Goal: Task Accomplishment & Management: Manage account settings

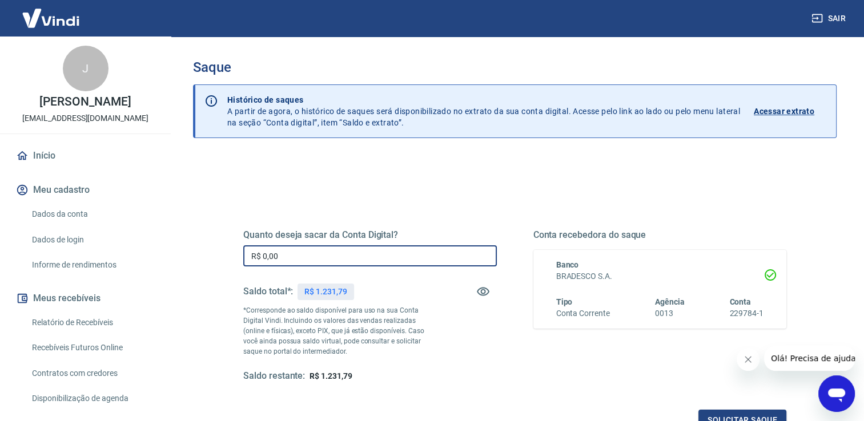
click at [299, 255] on input "R$ 0,00" at bounding box center [369, 255] width 253 height 21
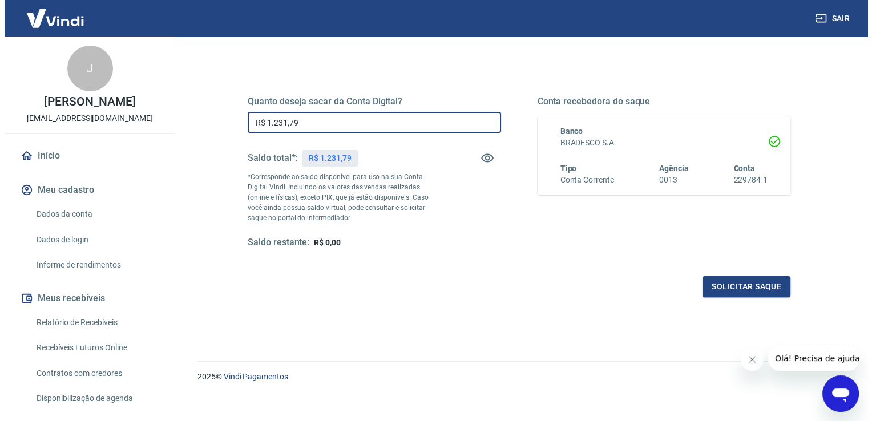
scroll to position [142, 0]
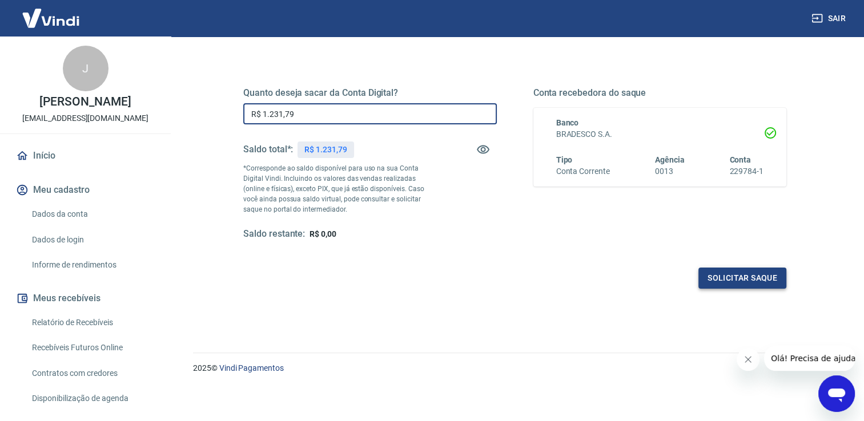
type input "R$ 1.231,79"
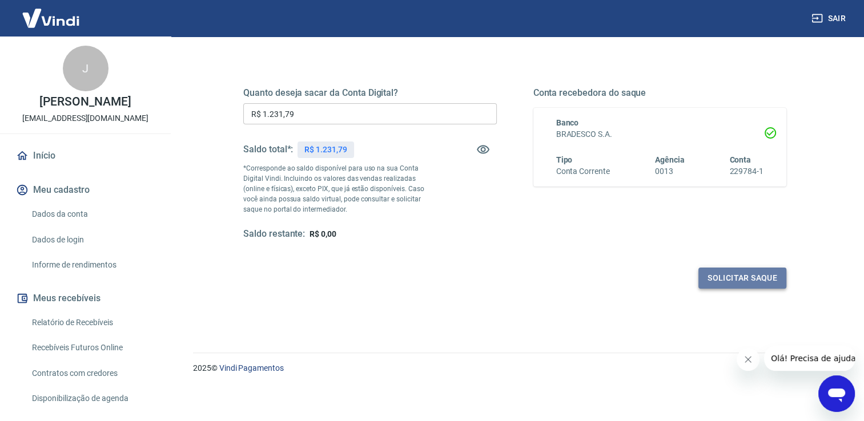
click at [745, 280] on button "Solicitar saque" at bounding box center [742, 278] width 88 height 21
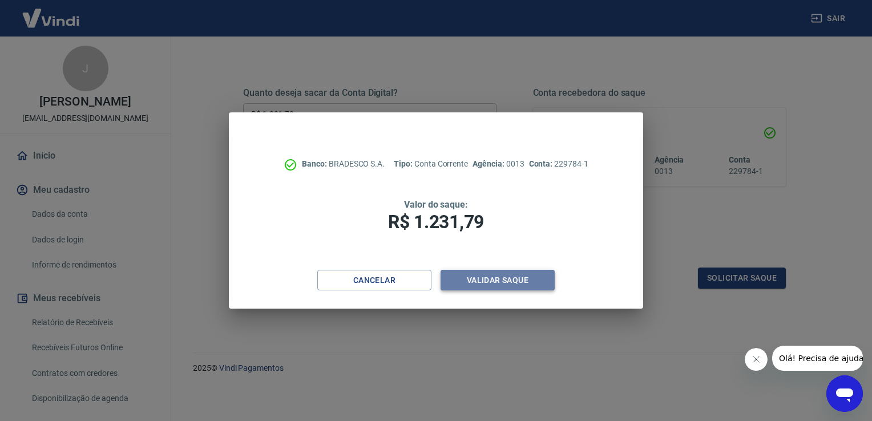
click at [527, 276] on button "Validar saque" at bounding box center [498, 280] width 114 height 21
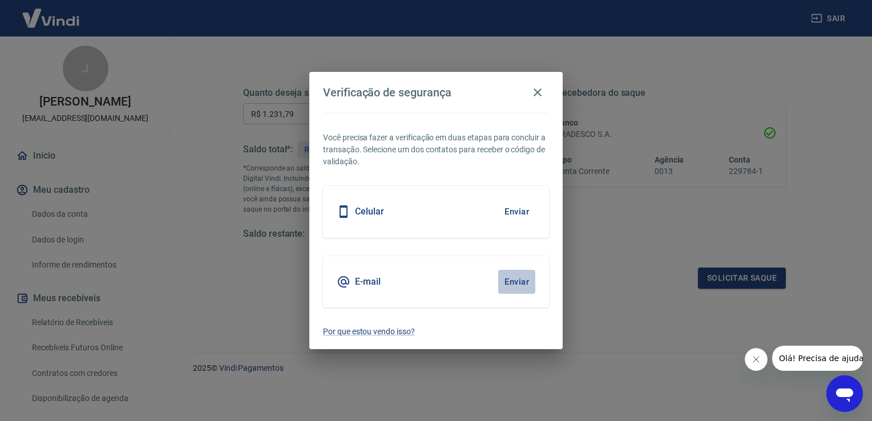
click at [516, 282] on button "Enviar" at bounding box center [516, 282] width 37 height 24
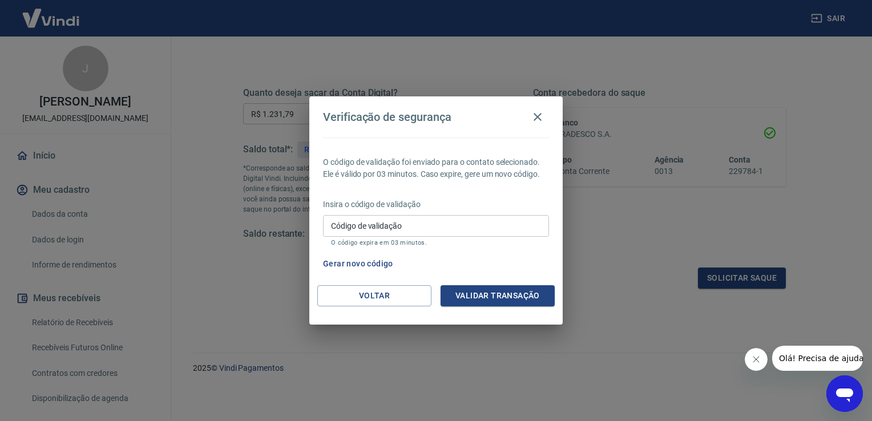
click at [401, 229] on input "Código de validação" at bounding box center [436, 225] width 226 height 21
type input "621008"
click at [510, 297] on button "Validar transação" at bounding box center [498, 295] width 114 height 21
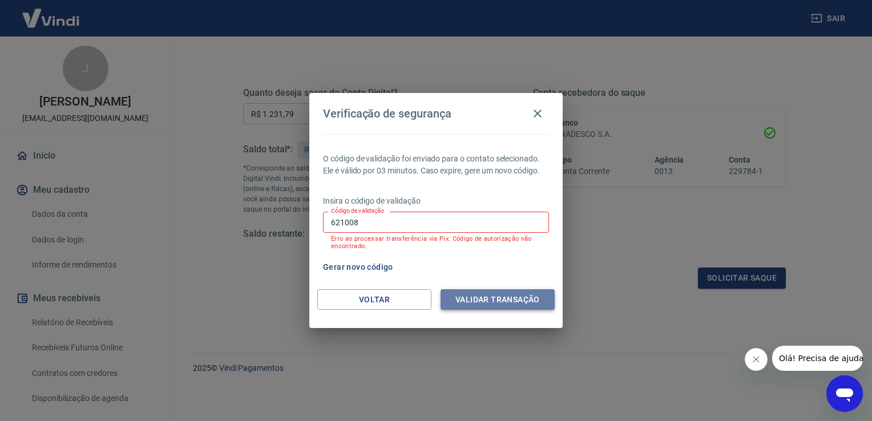
click at [488, 300] on button "Validar transação" at bounding box center [498, 299] width 114 height 21
click at [537, 114] on icon "button" at bounding box center [538, 114] width 8 height 8
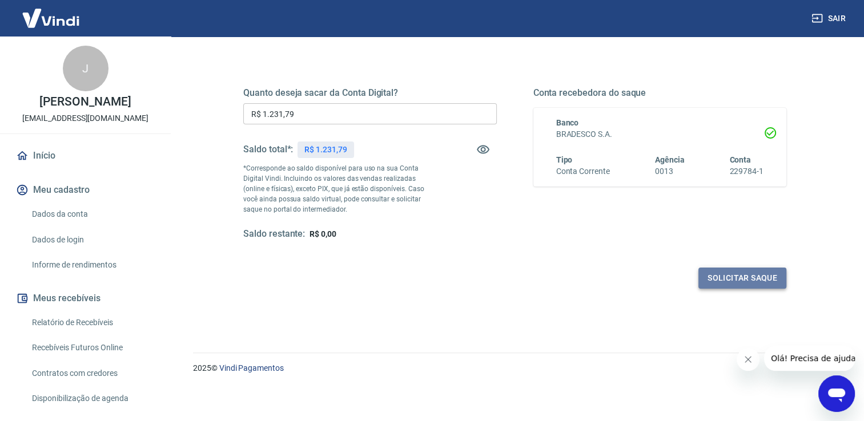
click at [726, 276] on button "Solicitar saque" at bounding box center [742, 278] width 88 height 21
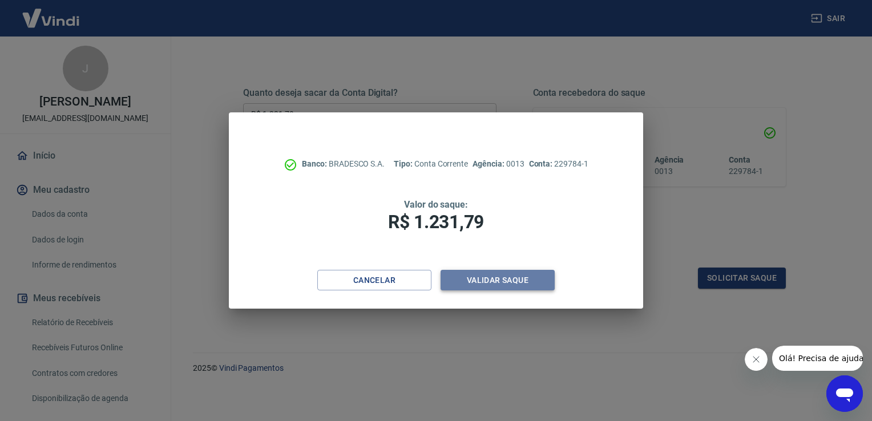
click at [507, 275] on button "Validar saque" at bounding box center [498, 280] width 114 height 21
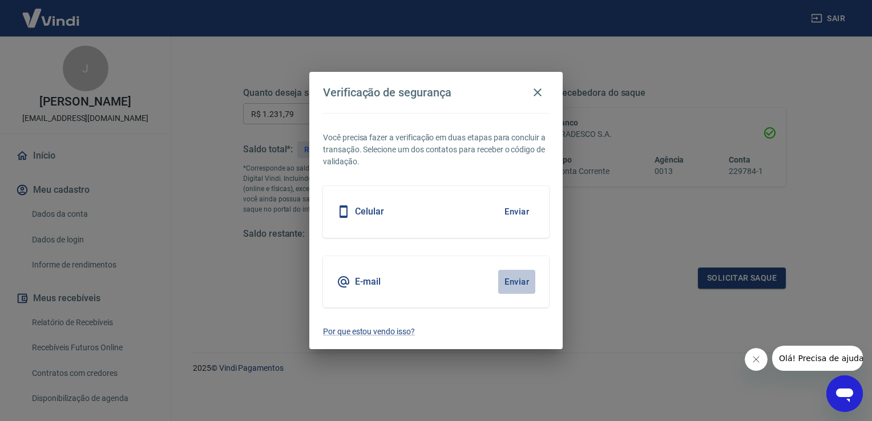
click at [513, 280] on button "Enviar" at bounding box center [516, 282] width 37 height 24
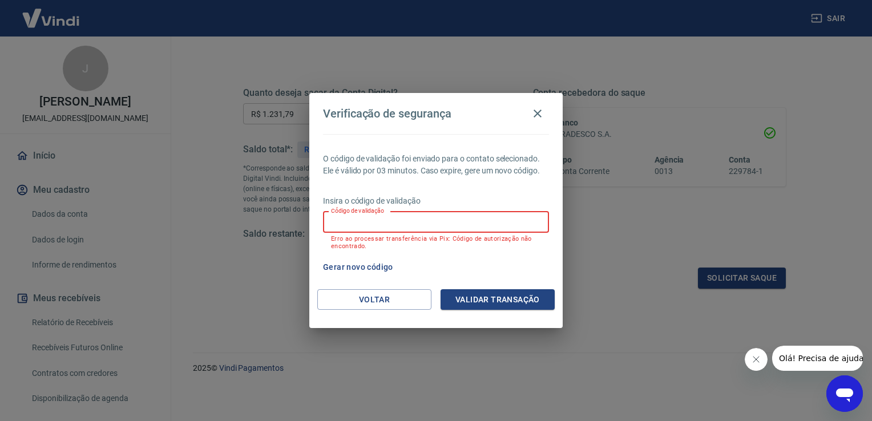
click at [359, 227] on input "Código de validação" at bounding box center [436, 222] width 226 height 21
type input "461024"
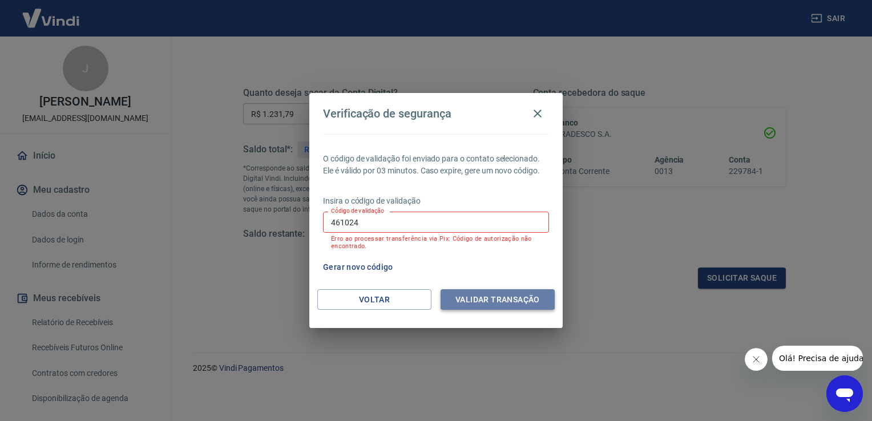
click at [514, 299] on button "Validar transação" at bounding box center [498, 299] width 114 height 21
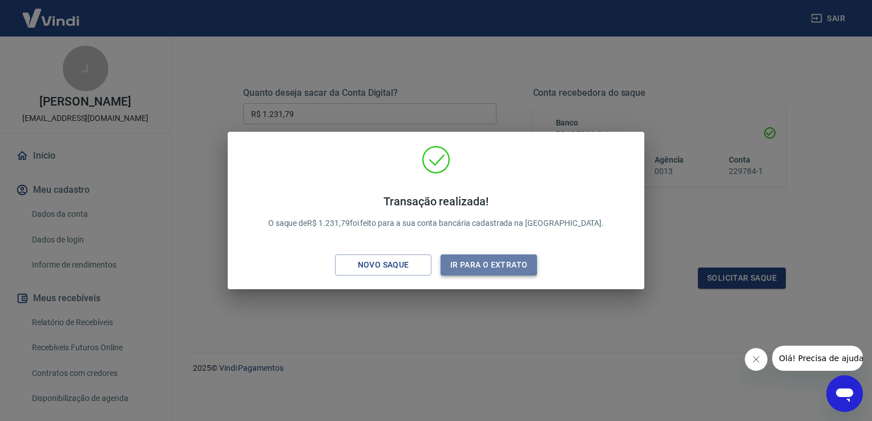
click at [499, 268] on button "Ir para o extrato" at bounding box center [489, 265] width 96 height 21
